Goal: Obtain resource: Download file/media

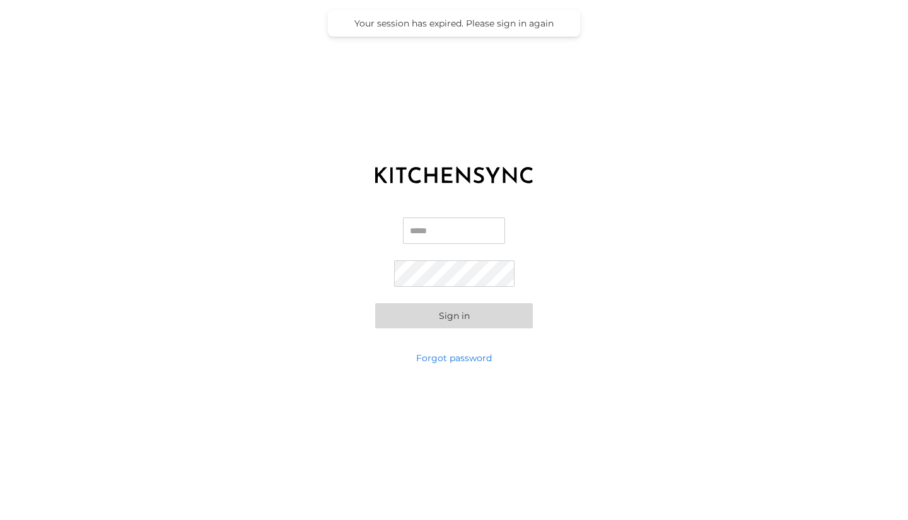
type input "**********"
click at [460, 311] on button "Sign in" at bounding box center [454, 315] width 158 height 25
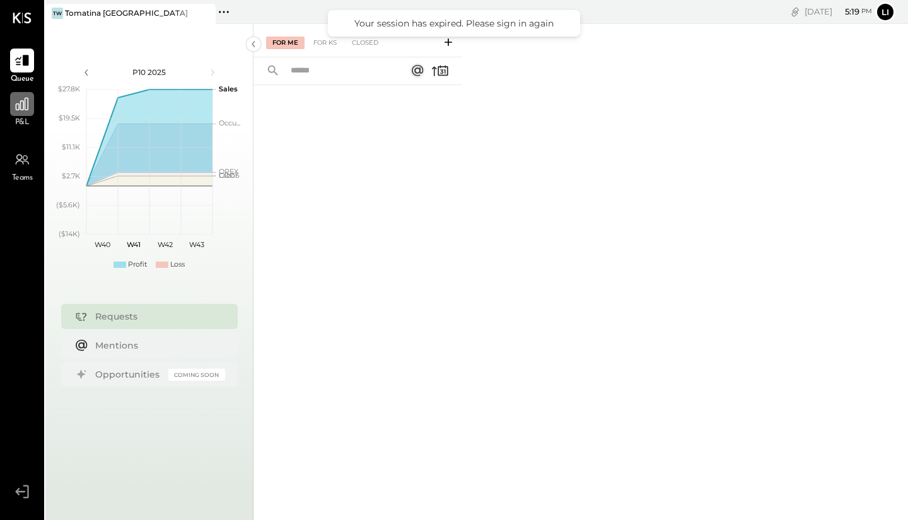
click at [23, 110] on icon at bounding box center [22, 104] width 13 height 13
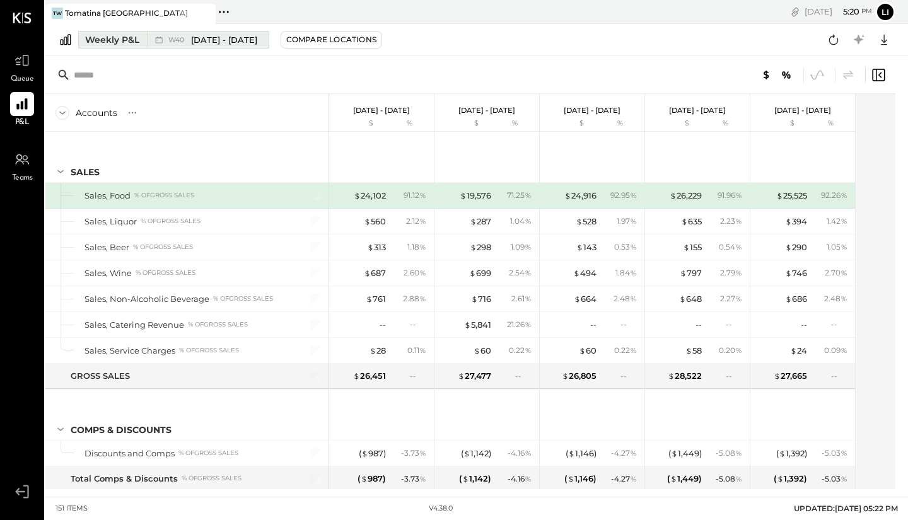
click at [257, 38] on span "[DATE] - [DATE]" at bounding box center [224, 40] width 66 height 12
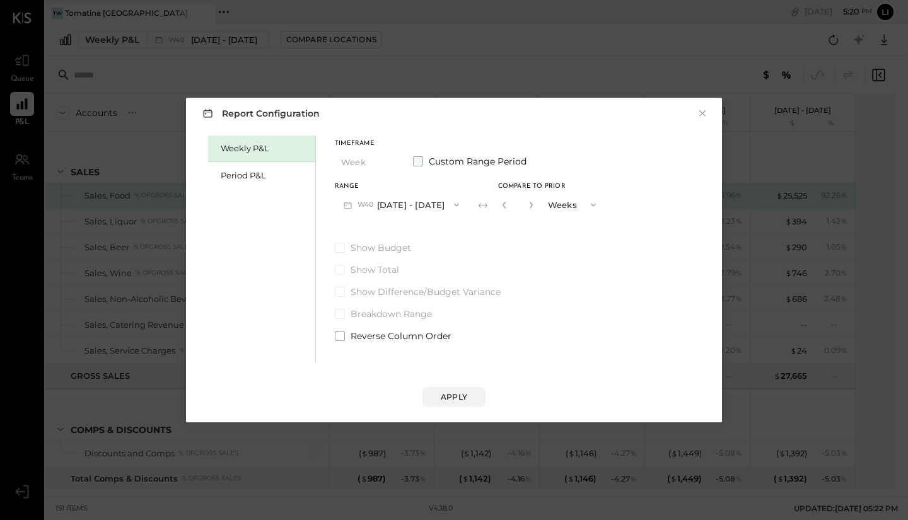
click at [419, 163] on span at bounding box center [418, 161] width 10 height 10
click at [395, 206] on button "[DATE]" at bounding box center [372, 204] width 75 height 23
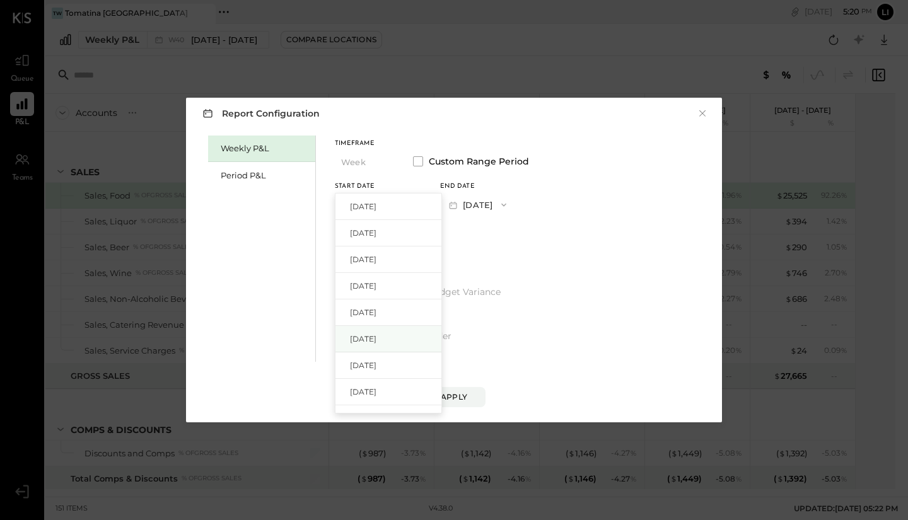
click at [376, 340] on span "[DATE]" at bounding box center [363, 338] width 26 height 11
click at [503, 188] on div "End date" at bounding box center [477, 186] width 75 height 6
click at [503, 201] on button "[DATE]" at bounding box center [477, 204] width 75 height 23
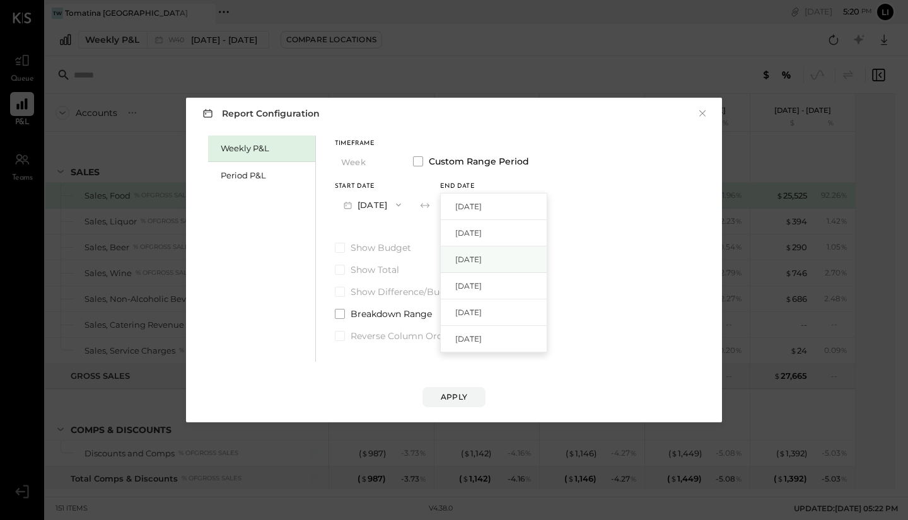
click at [482, 263] on span "[DATE]" at bounding box center [468, 259] width 26 height 11
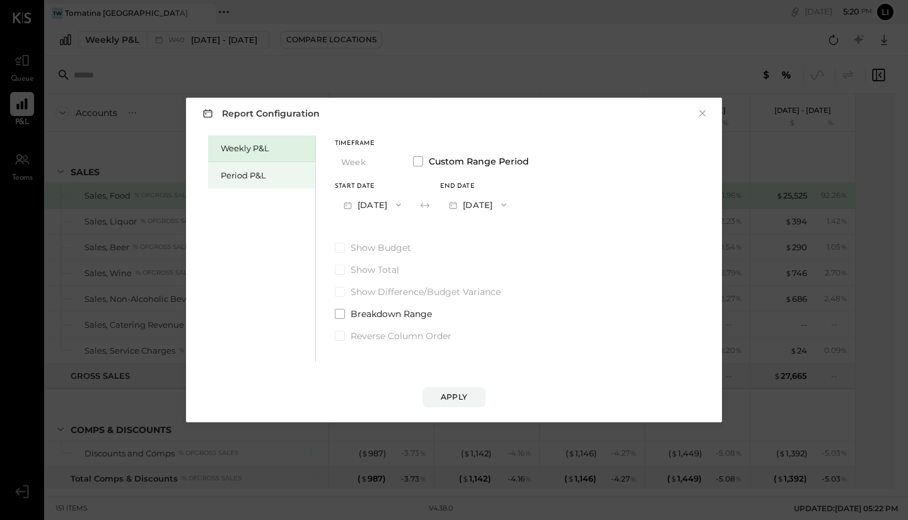
click at [261, 171] on div "Period P&L" at bounding box center [265, 176] width 88 height 12
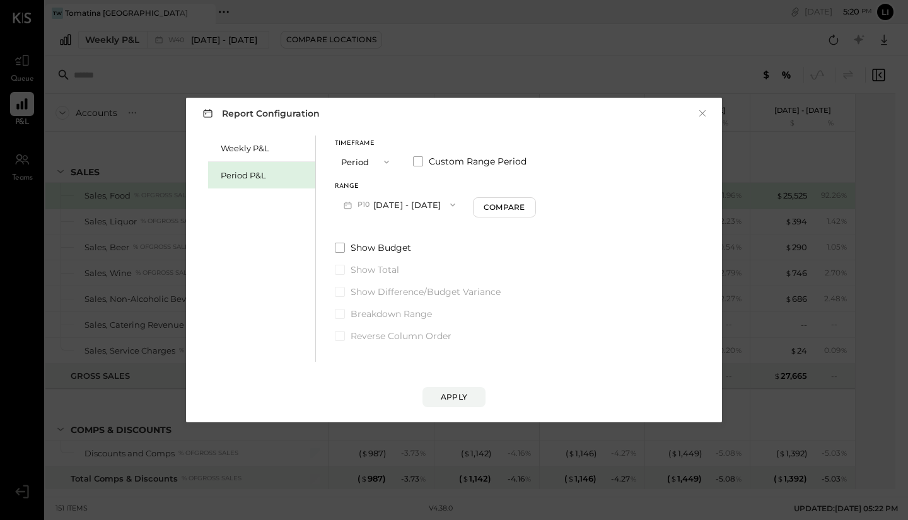
click at [416, 201] on button "P10 [DATE] - [DATE]" at bounding box center [399, 204] width 129 height 23
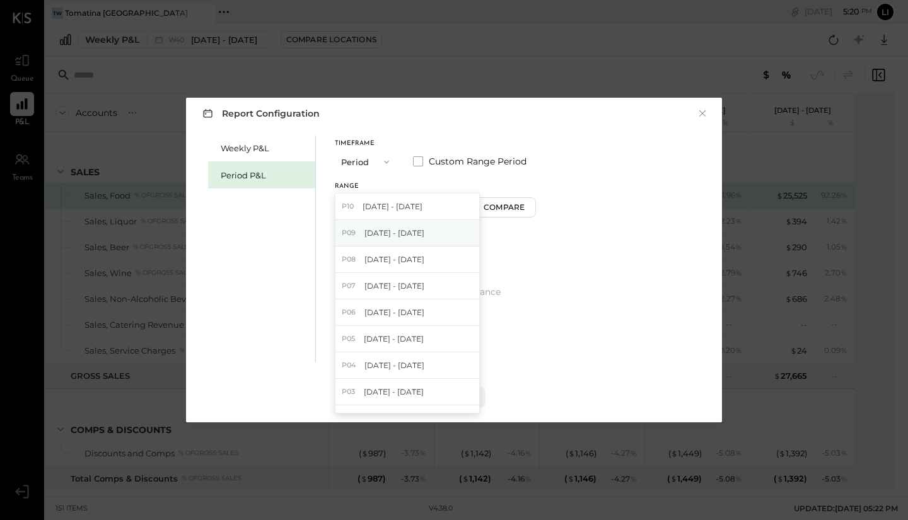
click at [424, 237] on span "[DATE] - [DATE]" at bounding box center [394, 233] width 60 height 11
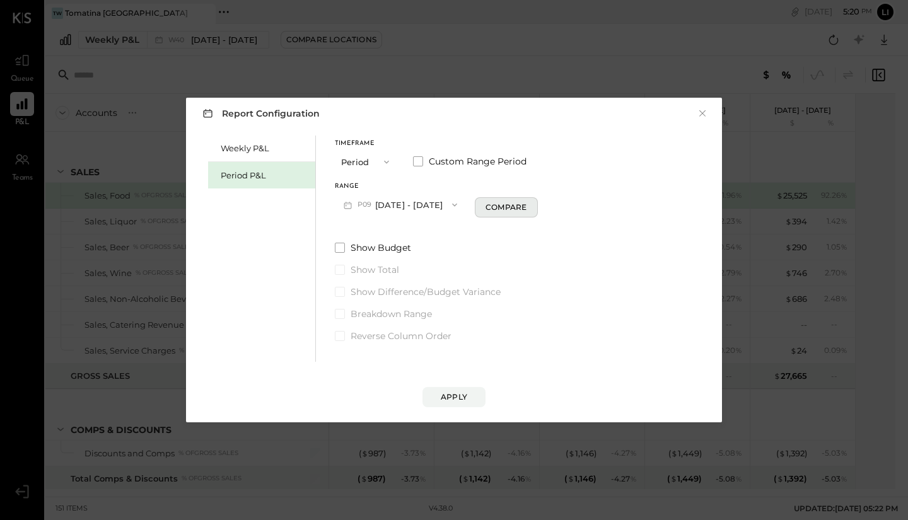
click at [526, 207] on div "Compare" at bounding box center [505, 207] width 41 height 11
click at [460, 392] on div "Apply" at bounding box center [454, 396] width 26 height 11
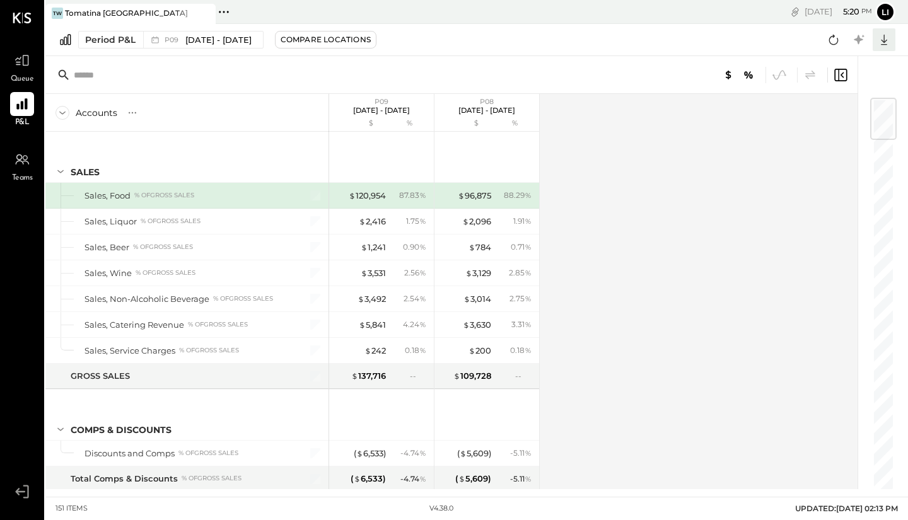
click at [880, 47] on icon at bounding box center [884, 40] width 16 height 16
click at [843, 109] on div "Excel" at bounding box center [844, 113] width 101 height 26
